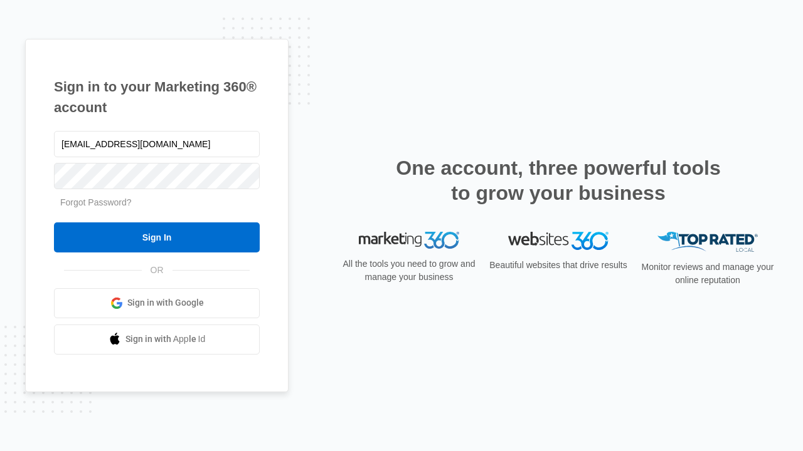
type input "dankie614@gmail.com"
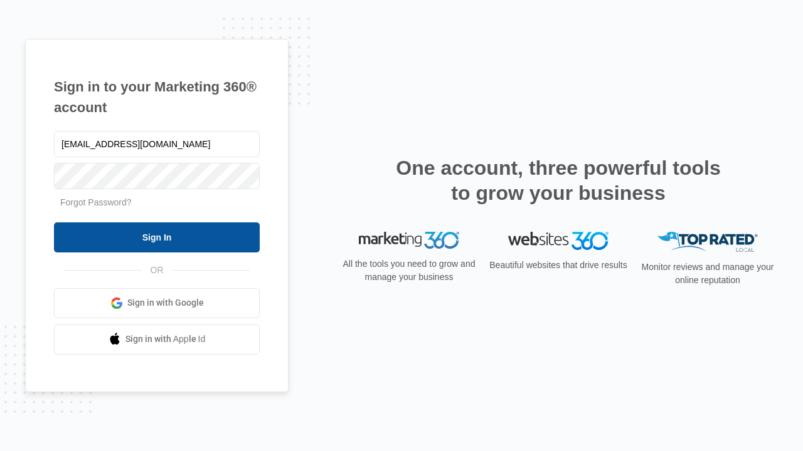
click at [157, 237] on input "Sign In" at bounding box center [157, 238] width 206 height 30
